Goal: Communication & Community: Ask a question

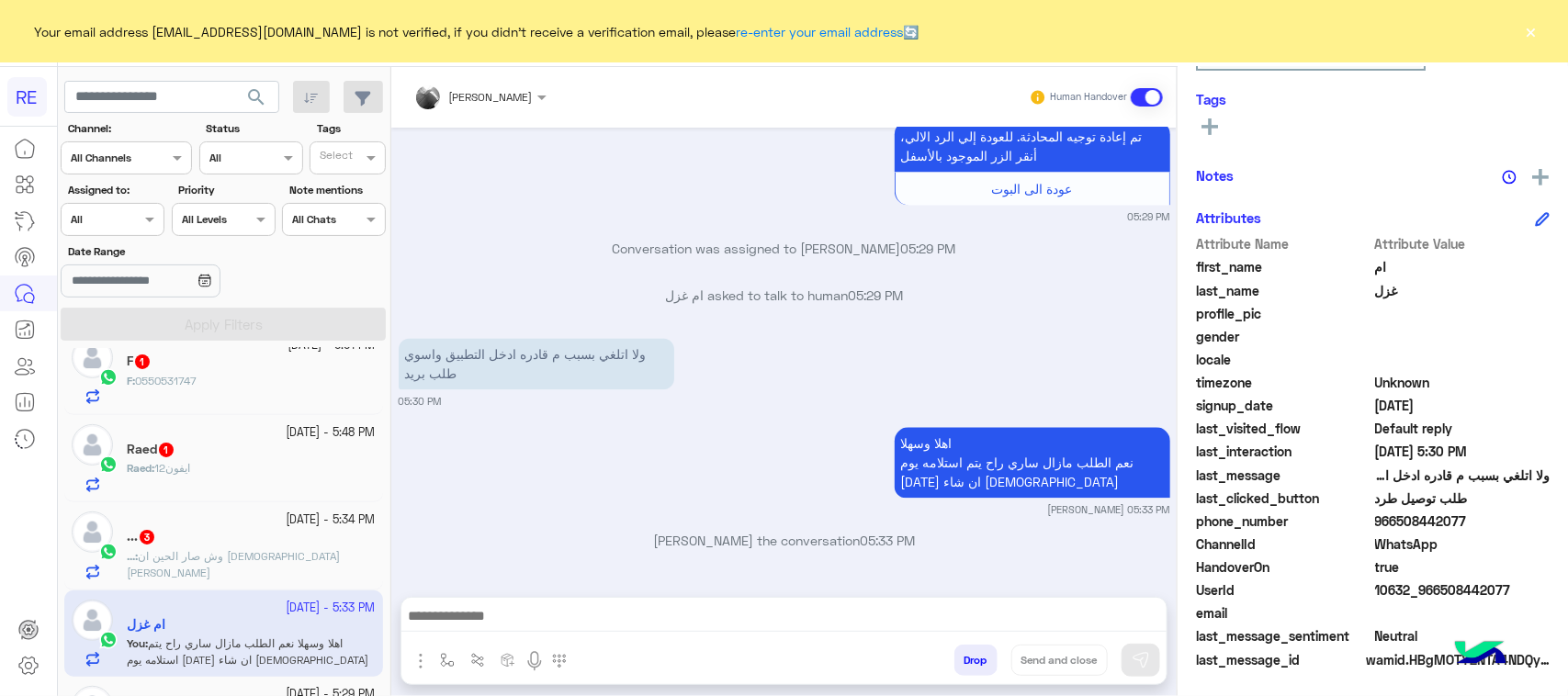
scroll to position [1756, 0]
click at [301, 436] on small "[DATE] - 5:48 PM" at bounding box center [331, 433] width 89 height 18
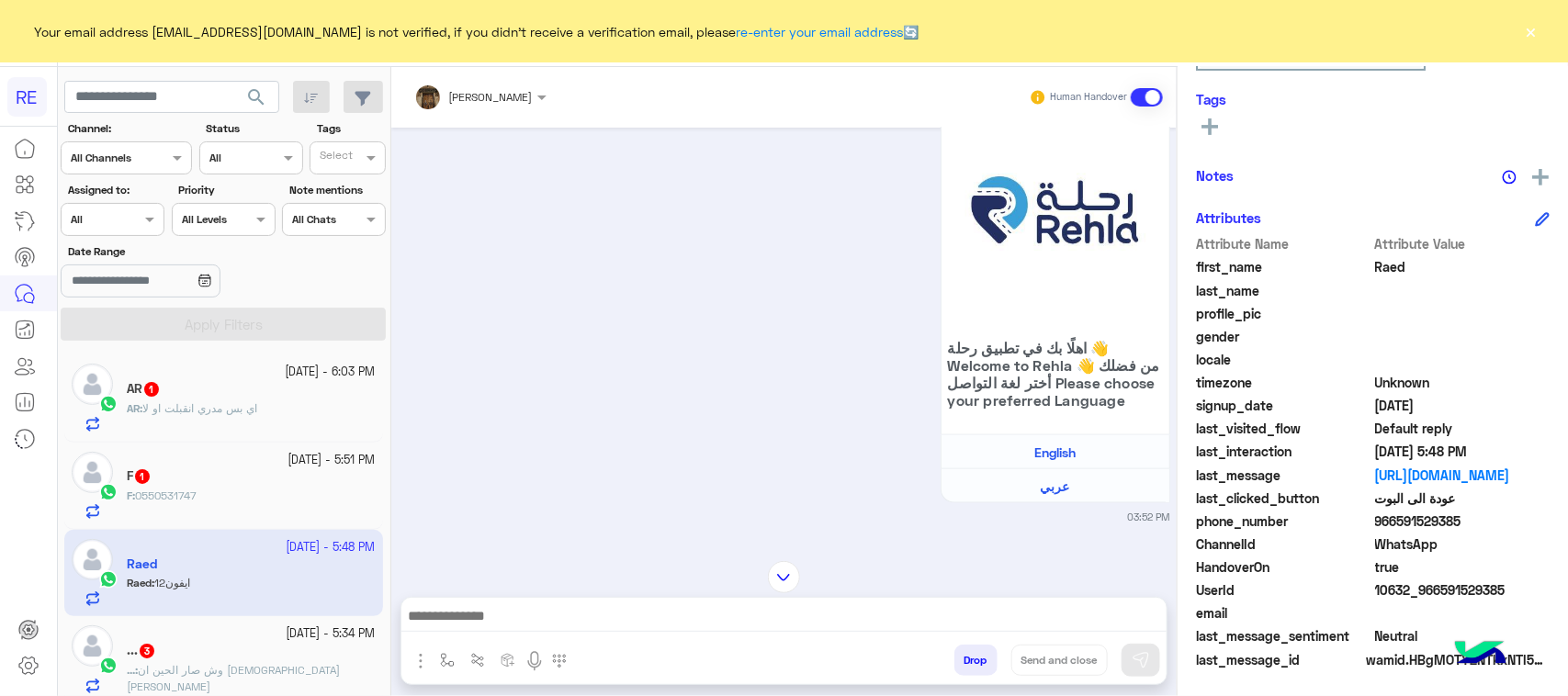
click at [297, 419] on div "AR : اي بس مدري انقبلت او لا" at bounding box center [251, 416] width 249 height 32
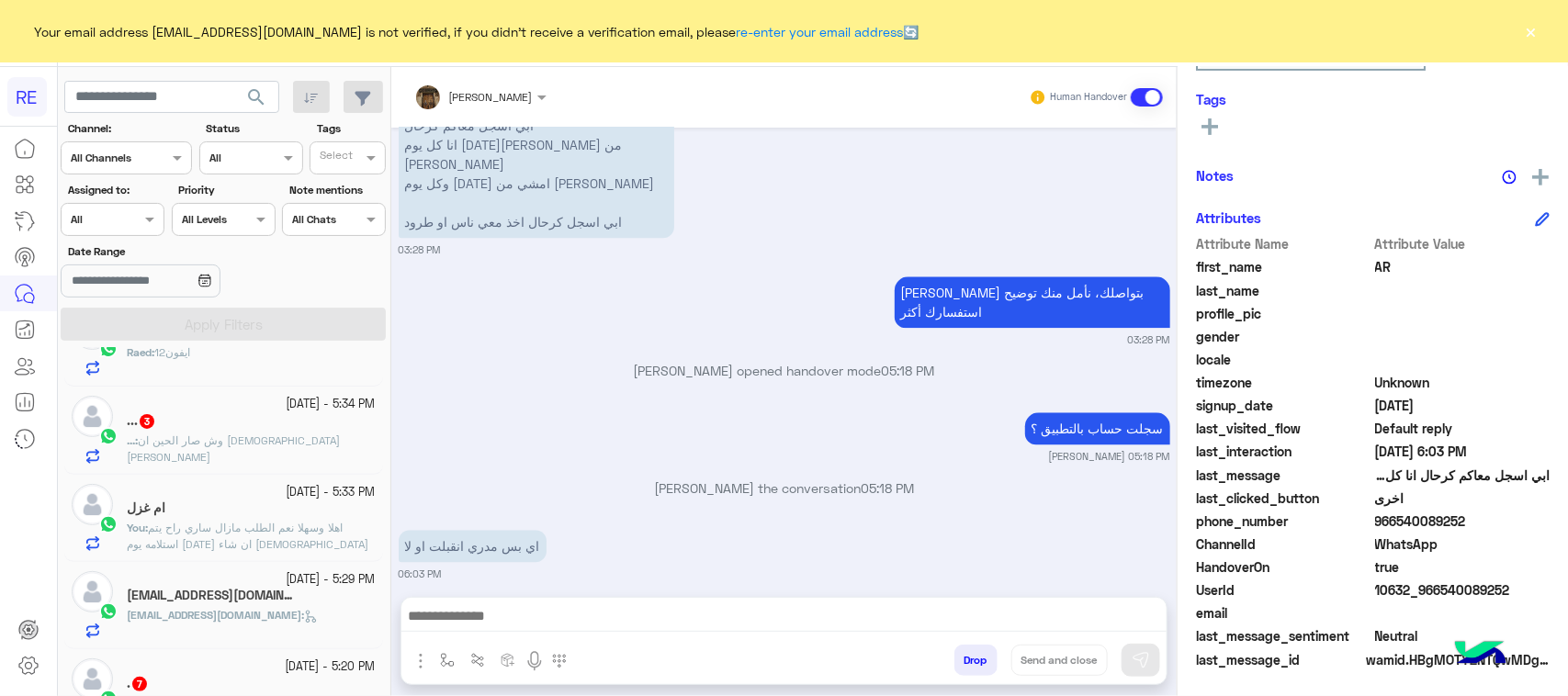
scroll to position [1870, 0]
